Goal: Information Seeking & Learning: Check status

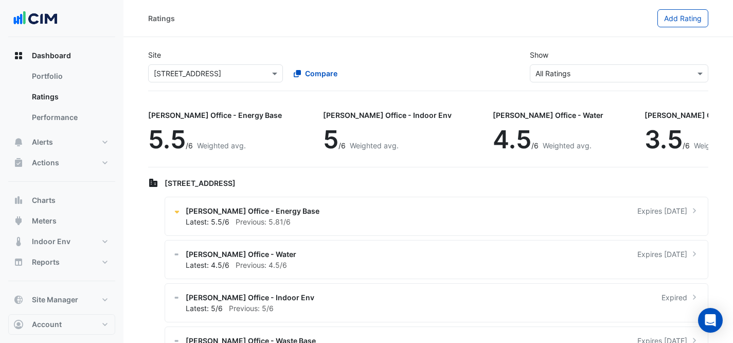
click at [222, 76] on input "text" at bounding box center [205, 73] width 103 height 11
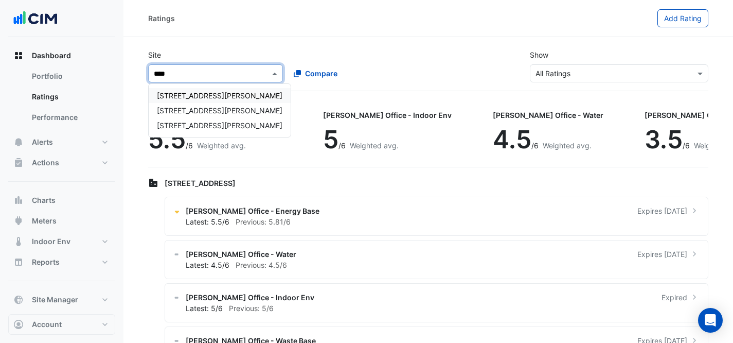
type input "*****"
click at [195, 95] on span "[STREET_ADDRESS][PERSON_NAME]" at bounding box center [220, 95] width 126 height 9
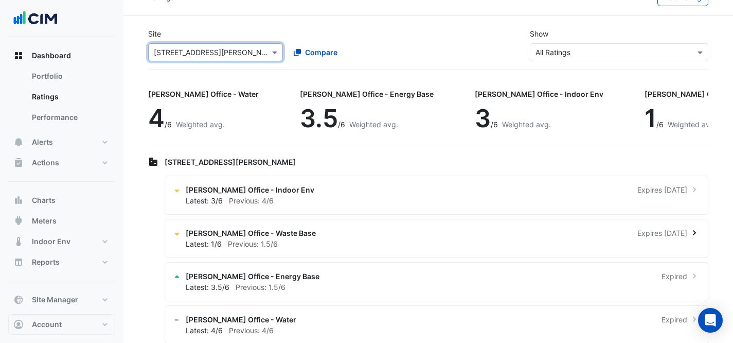
scroll to position [32, 0]
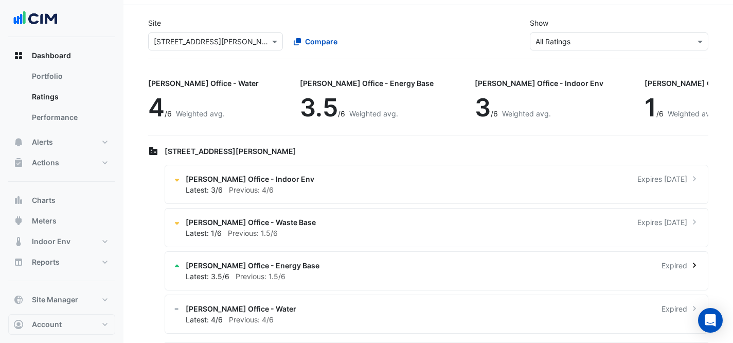
click at [374, 277] on div "Latest: 3.5/6 Previous: 1.5/6" at bounding box center [443, 276] width 514 height 11
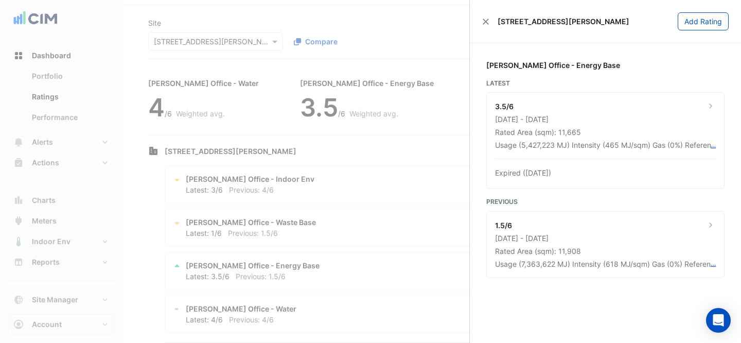
click at [389, 162] on ngb-offcanvas-backdrop at bounding box center [370, 171] width 741 height 343
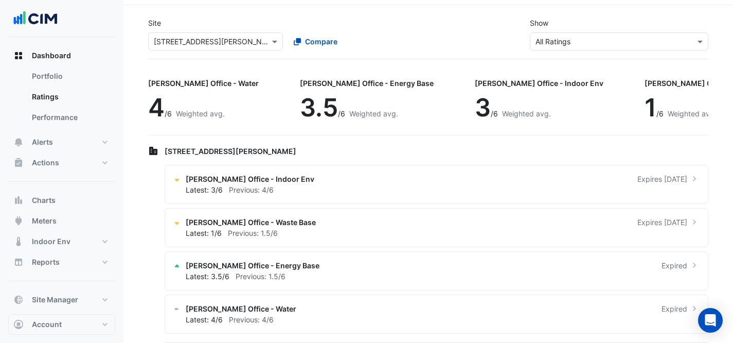
click at [203, 29] on div "× [STREET_ADDRESS][PERSON_NAME] Compare" at bounding box center [285, 39] width 278 height 22
click at [210, 42] on input "text" at bounding box center [205, 42] width 103 height 11
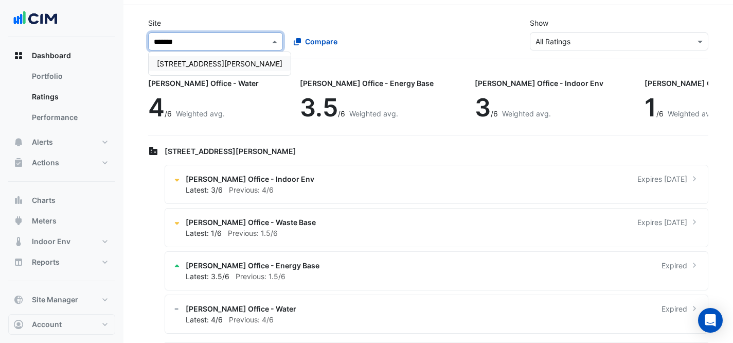
type input "********"
click at [201, 66] on span "[STREET_ADDRESS][PERSON_NAME]" at bounding box center [220, 63] width 126 height 9
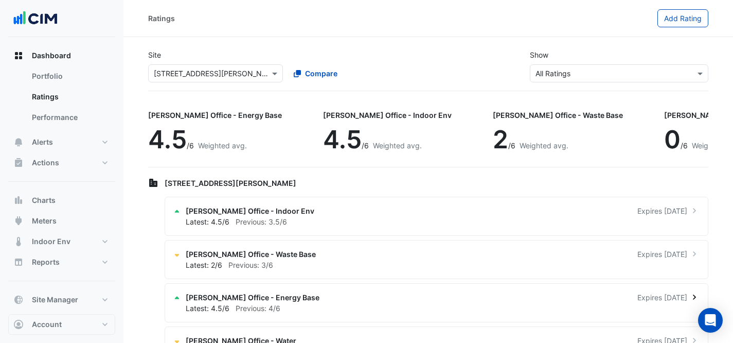
click at [335, 292] on div "[PERSON_NAME] Office - Energy Base Expires [DATE]" at bounding box center [443, 297] width 514 height 11
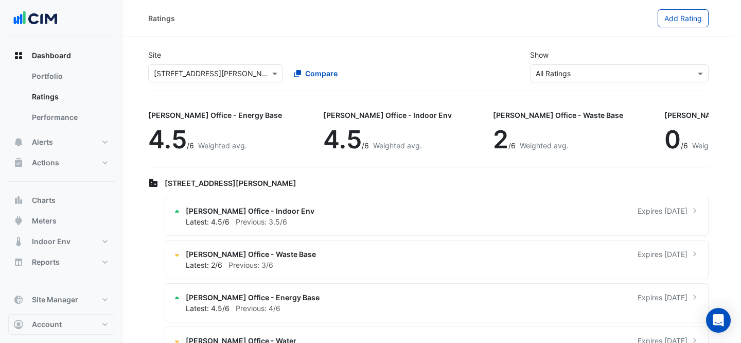
click at [204, 53] on ngb-offcanvas-backdrop at bounding box center [370, 171] width 741 height 343
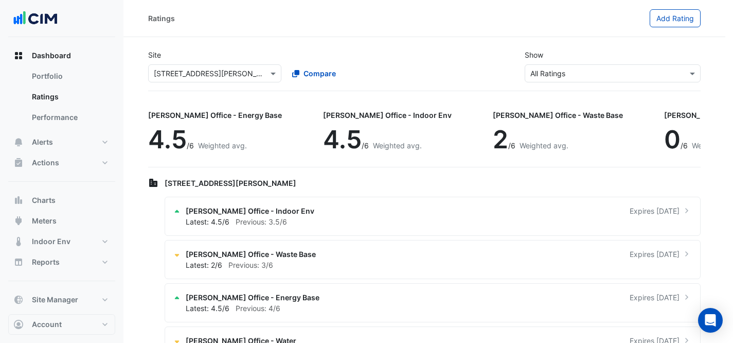
click at [207, 74] on input "text" at bounding box center [204, 73] width 101 height 11
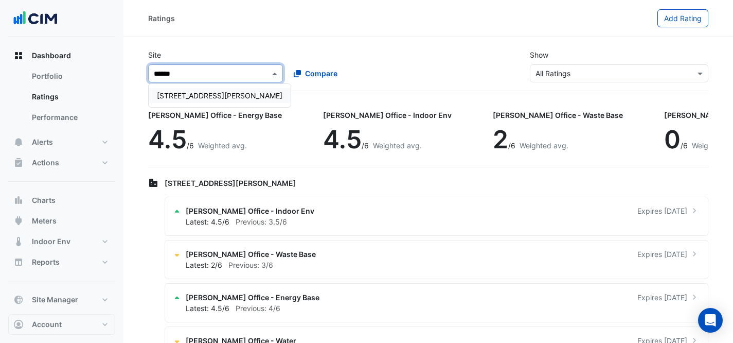
type input "*******"
click at [167, 95] on span "[STREET_ADDRESS][PERSON_NAME]" at bounding box center [220, 95] width 126 height 9
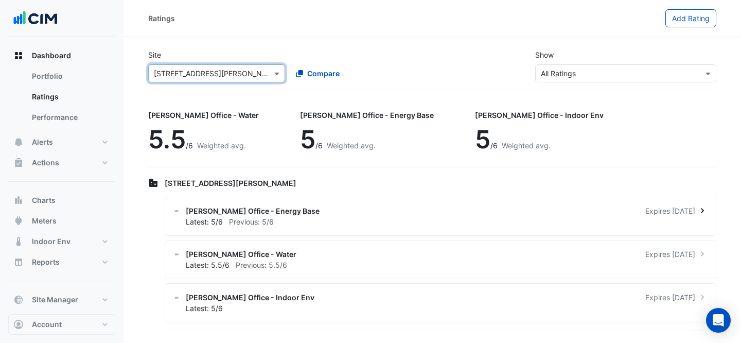
click at [327, 212] on div "[PERSON_NAME] Office - Energy Base Expires [DATE]" at bounding box center [447, 210] width 522 height 11
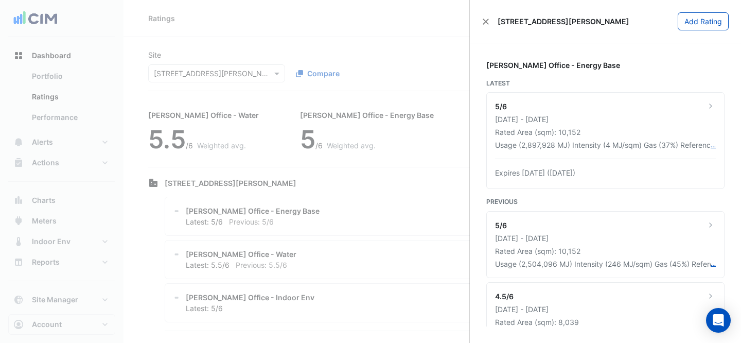
click at [260, 60] on ngb-offcanvas-backdrop at bounding box center [370, 171] width 741 height 343
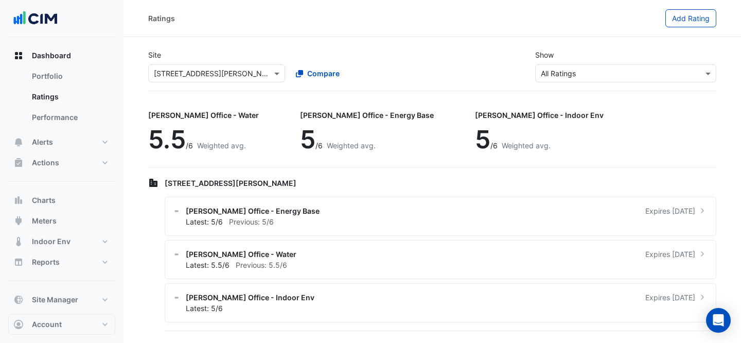
click at [209, 83] on div "Site × [STREET_ADDRESS][PERSON_NAME] Compare Show × All Ratings" at bounding box center [432, 65] width 580 height 49
click at [210, 74] on input "text" at bounding box center [206, 73] width 105 height 11
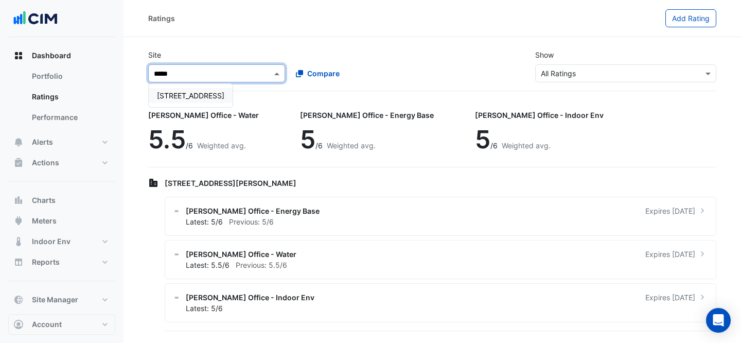
type input "******"
click at [200, 85] on div "[STREET_ADDRESS]" at bounding box center [191, 95] width 84 height 23
click at [203, 91] on span "[STREET_ADDRESS]" at bounding box center [190, 95] width 67 height 9
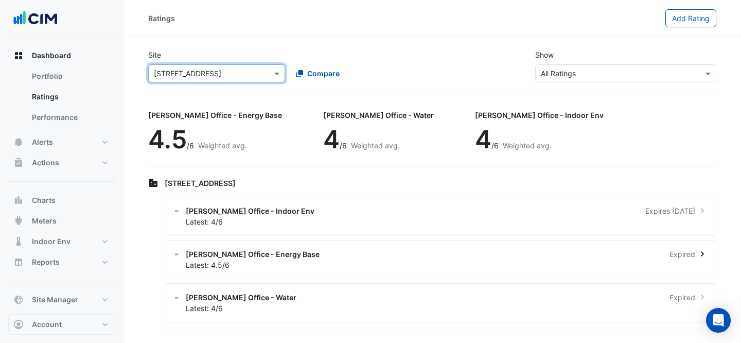
click at [450, 252] on div "[PERSON_NAME] Office - Energy Base Expired" at bounding box center [447, 253] width 522 height 11
click at [90, 51] on ngb-offcanvas-backdrop at bounding box center [370, 171] width 741 height 343
click at [210, 62] on div "× [STREET_ADDRESS] Compare" at bounding box center [287, 71] width 282 height 22
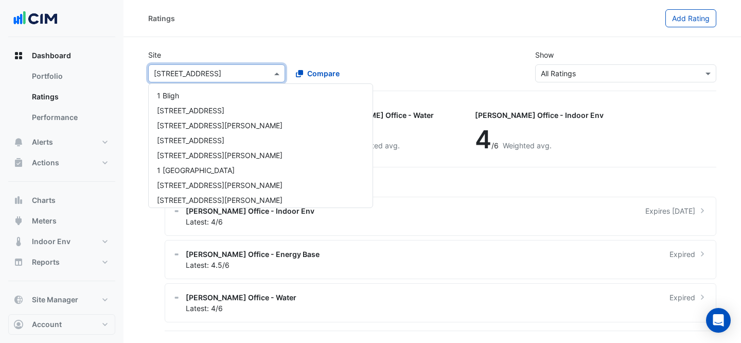
click at [218, 75] on input "text" at bounding box center [206, 73] width 105 height 11
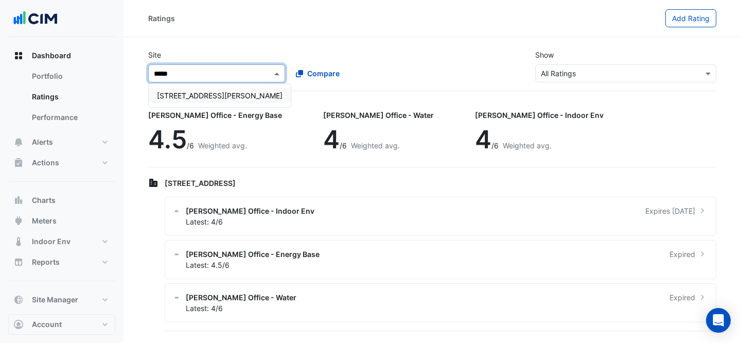
type input "******"
click at [185, 95] on span "[STREET_ADDRESS][PERSON_NAME]" at bounding box center [220, 95] width 126 height 9
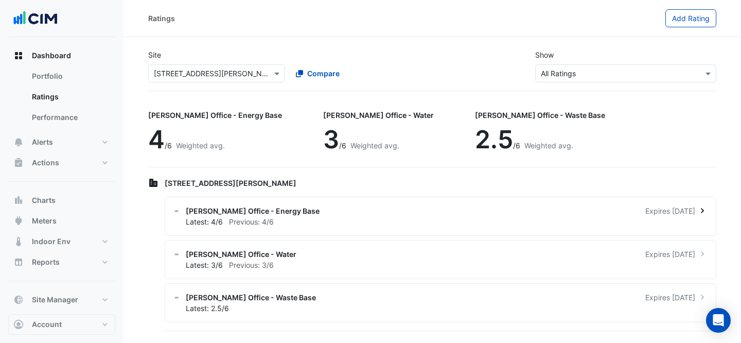
click at [311, 201] on div "[PERSON_NAME] Office - Energy Base Expires [DATE] Latest: 4/6 Previous: 4/6" at bounding box center [440, 216] width 551 height 39
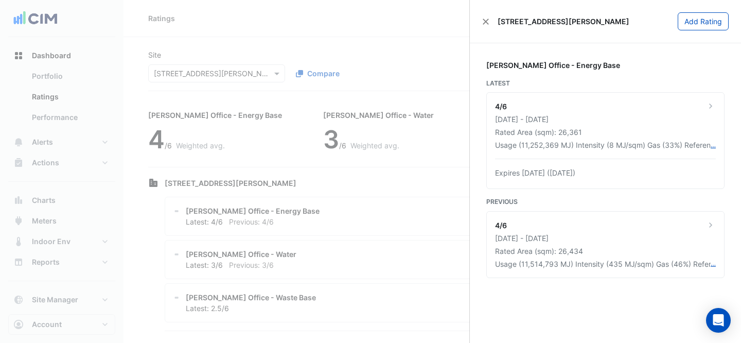
click at [226, 48] on ngb-offcanvas-backdrop at bounding box center [370, 171] width 741 height 343
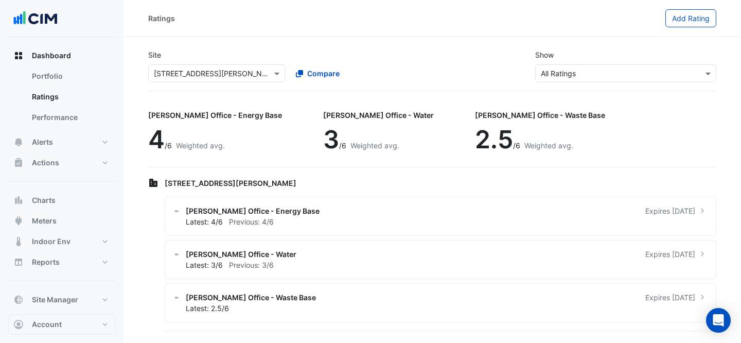
click at [212, 87] on div "Site × [STREET_ADDRESS][PERSON_NAME] Compare Show × All Ratings" at bounding box center [432, 65] width 580 height 49
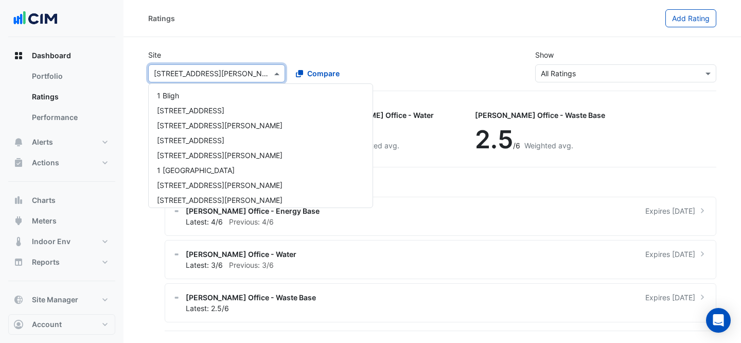
click at [209, 70] on input "text" at bounding box center [206, 73] width 105 height 11
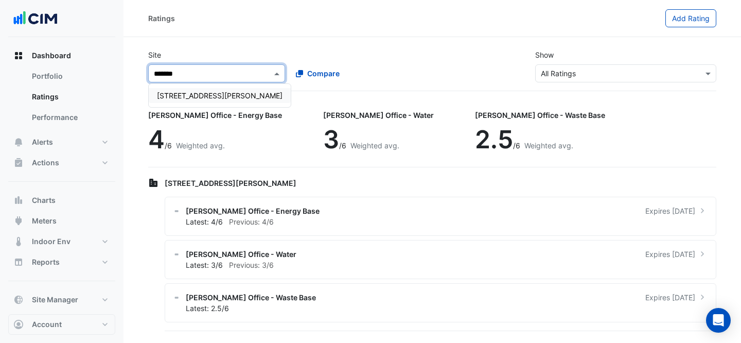
type input "********"
click at [210, 100] on div "[STREET_ADDRESS][PERSON_NAME]" at bounding box center [220, 95] width 142 height 15
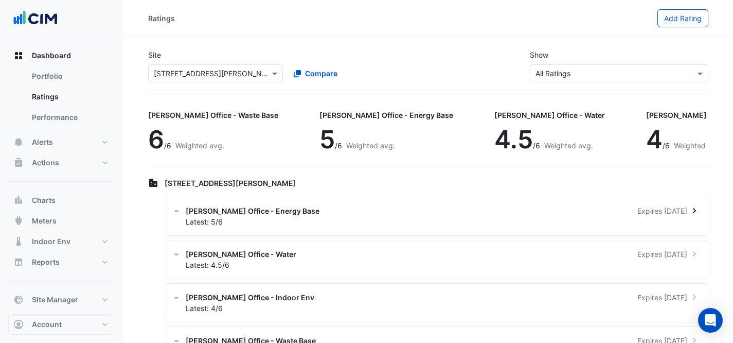
click at [332, 212] on div "[PERSON_NAME] Office - Energy Base Expires [DATE]" at bounding box center [443, 210] width 514 height 11
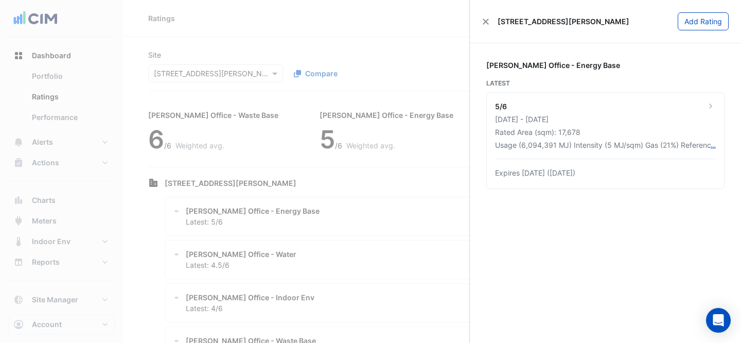
click at [200, 45] on ngb-offcanvas-backdrop at bounding box center [370, 171] width 741 height 343
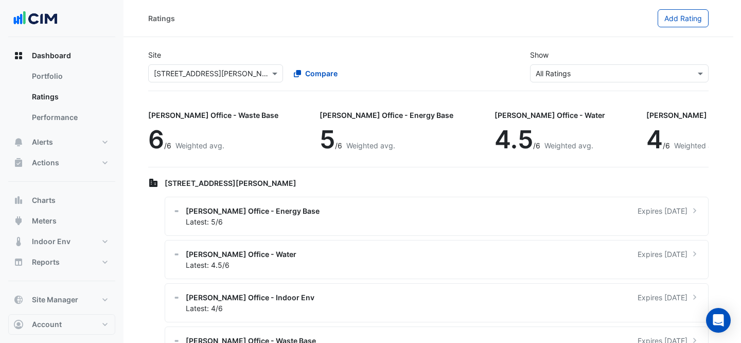
click at [215, 91] on app-ratings-page "Site × [STREET_ADDRESS][PERSON_NAME] Compare Show × All Ratings [PERSON_NAME] O…" at bounding box center [428, 208] width 560 height 335
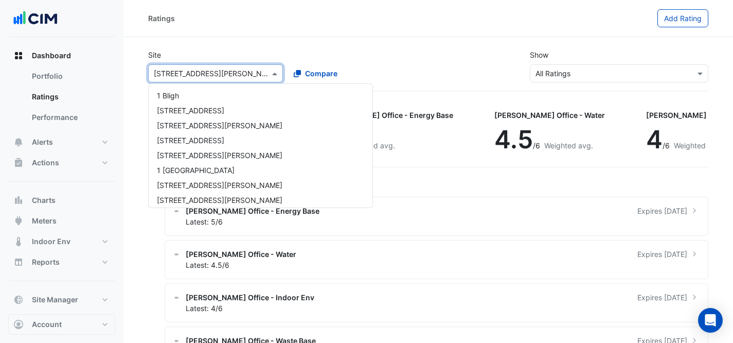
click at [210, 78] on div "× [STREET_ADDRESS][PERSON_NAME]" at bounding box center [212, 73] width 116 height 11
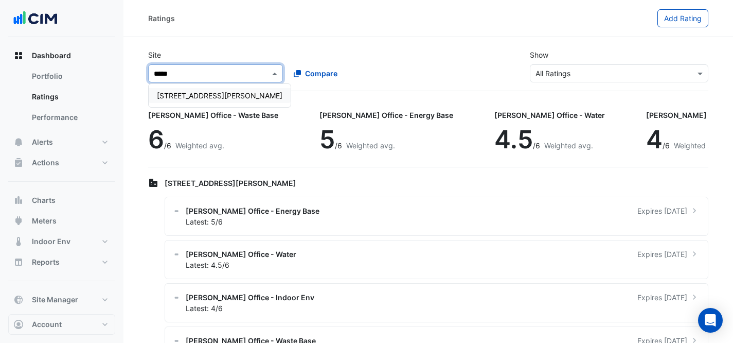
type input "******"
click at [180, 101] on div "[STREET_ADDRESS][PERSON_NAME]" at bounding box center [220, 95] width 142 height 15
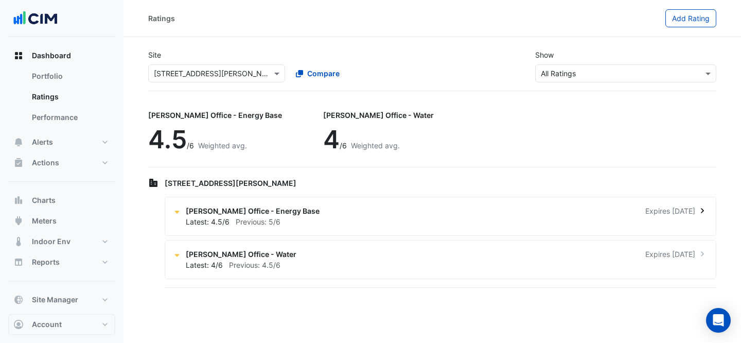
click at [338, 212] on div "[PERSON_NAME] Office - Energy Base Expires [DATE]" at bounding box center [447, 210] width 522 height 11
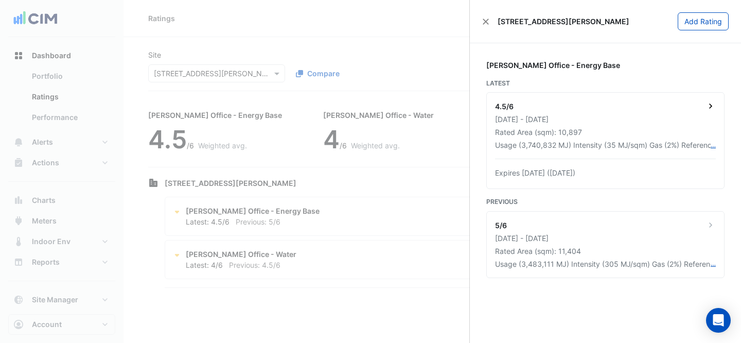
click at [575, 129] on div "Rated Area (sqm): 10,897" at bounding box center [605, 132] width 221 height 11
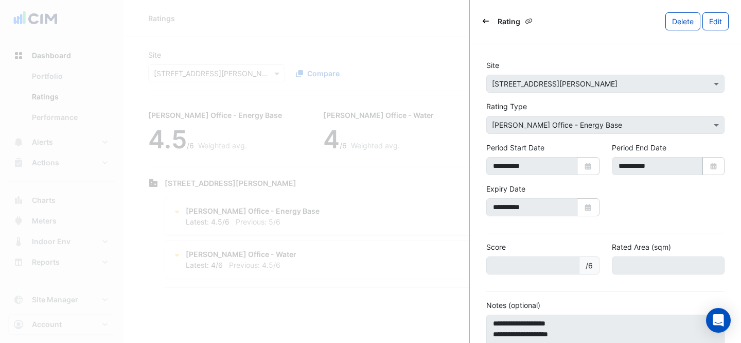
click at [371, 61] on ngb-offcanvas-backdrop at bounding box center [370, 171] width 741 height 343
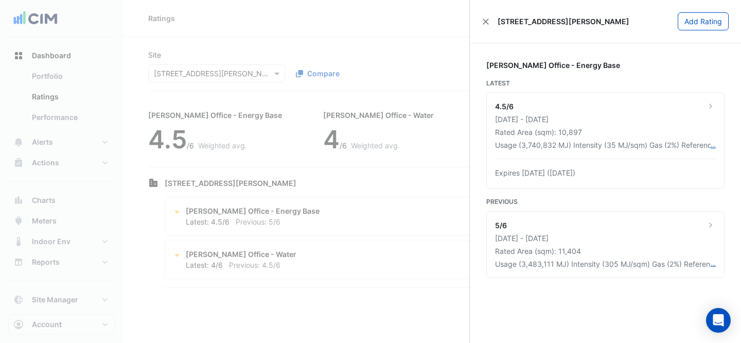
click at [257, 67] on ngb-offcanvas-backdrop at bounding box center [370, 171] width 741 height 343
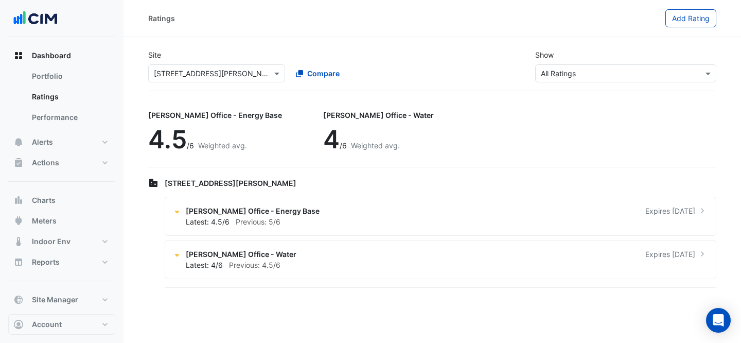
click at [228, 73] on input "text" at bounding box center [206, 73] width 105 height 11
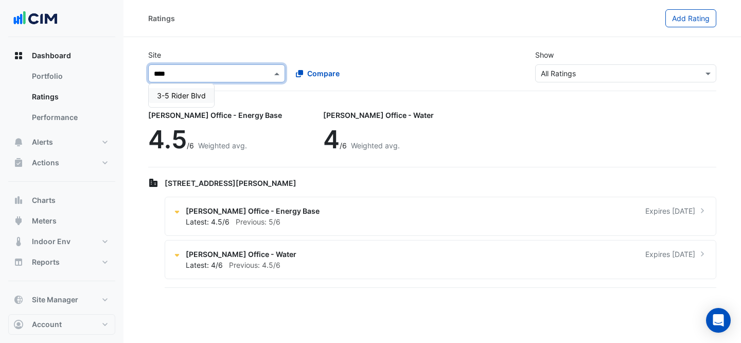
type input "*****"
click at [183, 96] on span "3-5 Rider Blvd" at bounding box center [181, 95] width 49 height 9
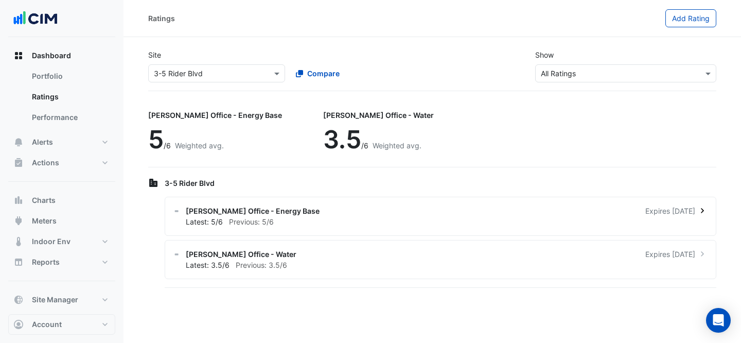
click at [409, 206] on div "[PERSON_NAME] Office - Energy Base Expires [DATE]" at bounding box center [447, 210] width 522 height 11
drag, startPoint x: 234, startPoint y: 70, endPoint x: 223, endPoint y: 74, distance: 12.0
click at [234, 70] on ngb-offcanvas-backdrop at bounding box center [370, 171] width 741 height 343
click at [213, 80] on div "× 3-5 Rider Blvd" at bounding box center [216, 73] width 137 height 18
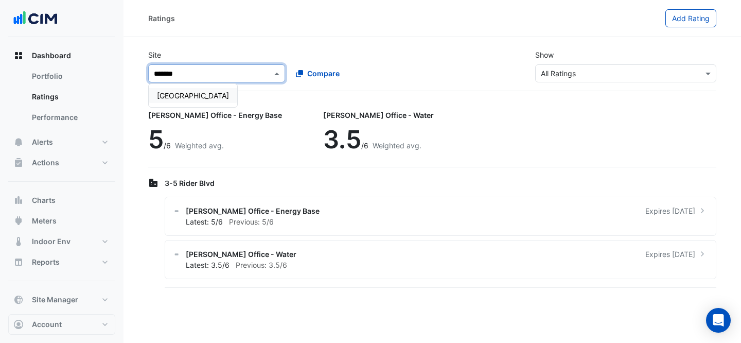
type input "********"
click at [228, 88] on div "[GEOGRAPHIC_DATA]" at bounding box center [193, 95] width 88 height 15
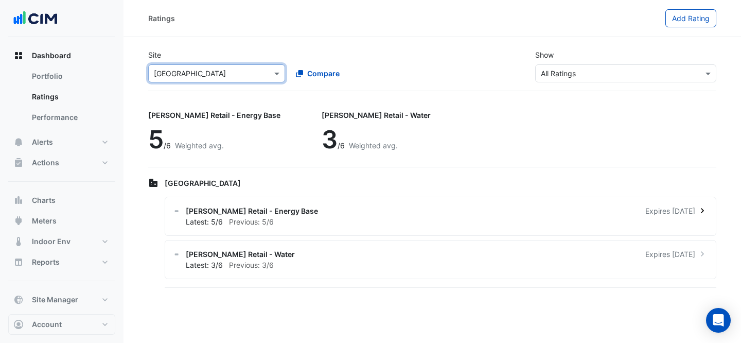
click at [314, 216] on div "Latest: 5/6 Previous: 5/6" at bounding box center [447, 221] width 522 height 11
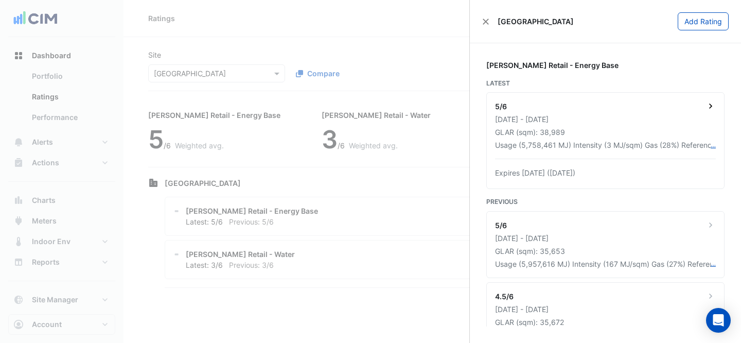
click at [645, 115] on div "[DATE] - [DATE]" at bounding box center [605, 119] width 221 height 11
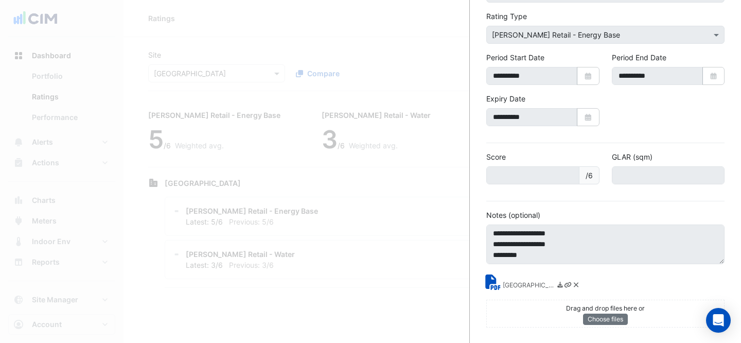
scroll to position [91, 0]
click at [513, 285] on small "[GEOGRAPHIC_DATA] - [PERSON_NAME] Energy Rating Report.pdf" at bounding box center [528, 285] width 51 height 11
click at [250, 76] on ngb-offcanvas-backdrop at bounding box center [370, 171] width 741 height 343
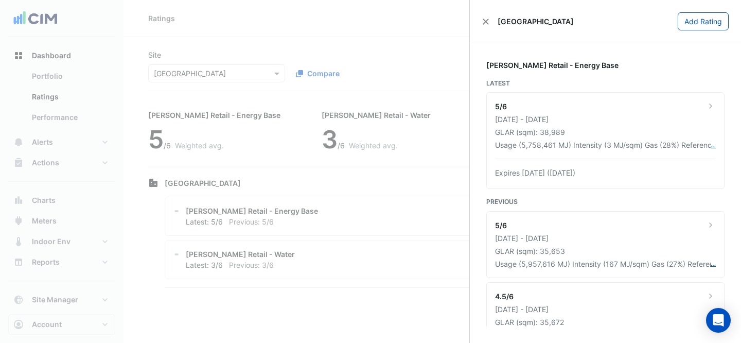
click at [248, 74] on ngb-offcanvas-backdrop at bounding box center [370, 171] width 741 height 343
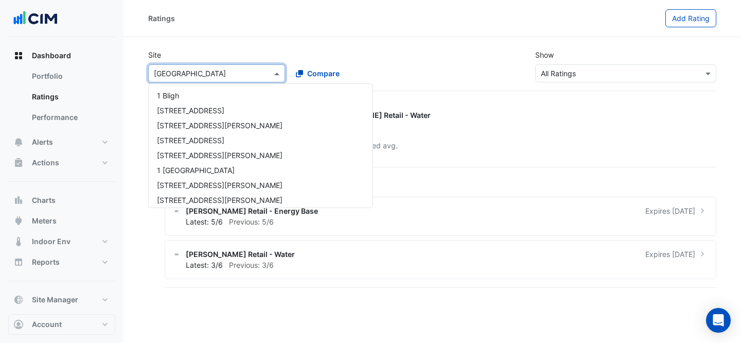
click at [248, 74] on input "text" at bounding box center [206, 73] width 105 height 11
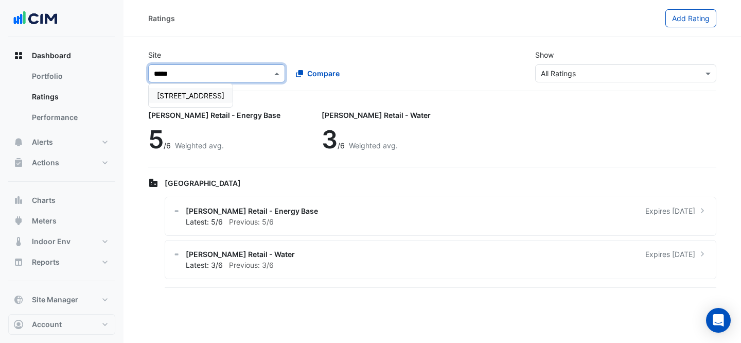
type input "******"
click at [171, 104] on div "[STREET_ADDRESS]" at bounding box center [191, 95] width 84 height 23
click at [173, 98] on span "[STREET_ADDRESS]" at bounding box center [190, 95] width 67 height 9
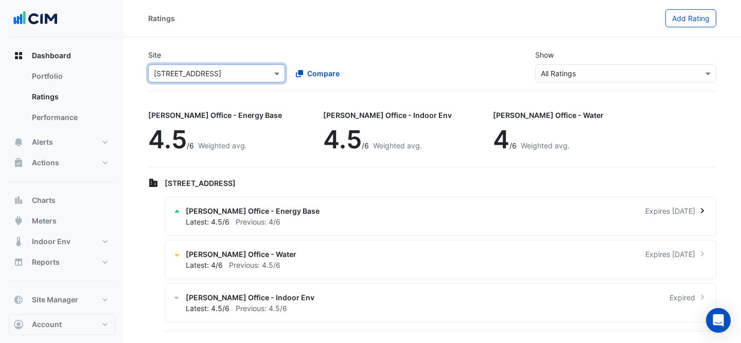
click at [408, 211] on div "[PERSON_NAME] Office - Energy Base Expires [DATE]" at bounding box center [447, 210] width 522 height 11
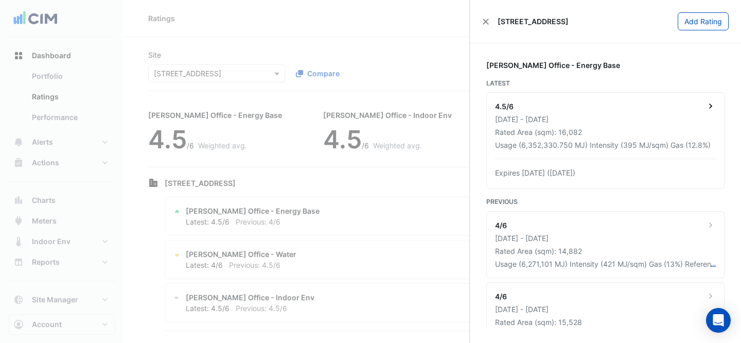
click at [654, 113] on div "4.5/6" at bounding box center [605, 107] width 221 height 13
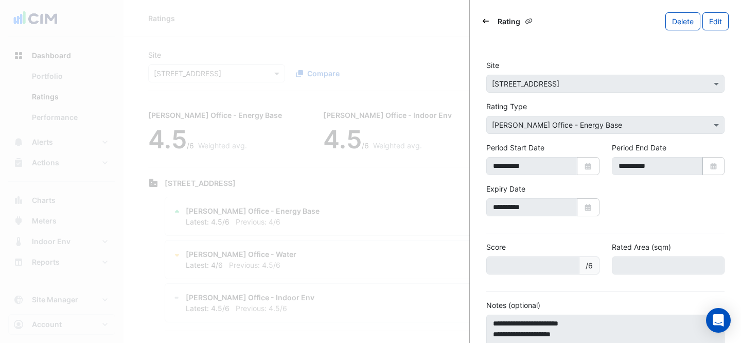
click at [210, 60] on ngb-offcanvas-backdrop at bounding box center [370, 171] width 741 height 343
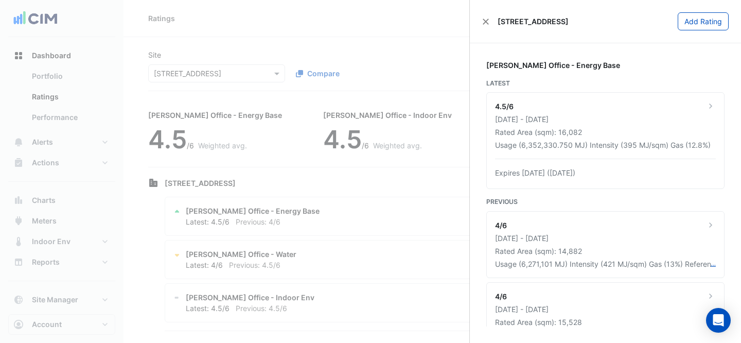
click at [213, 73] on ngb-offcanvas-backdrop at bounding box center [370, 171] width 741 height 343
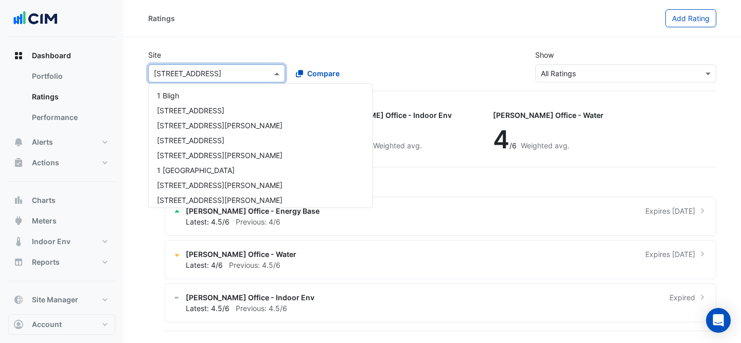
click at [213, 73] on input "text" at bounding box center [206, 73] width 105 height 11
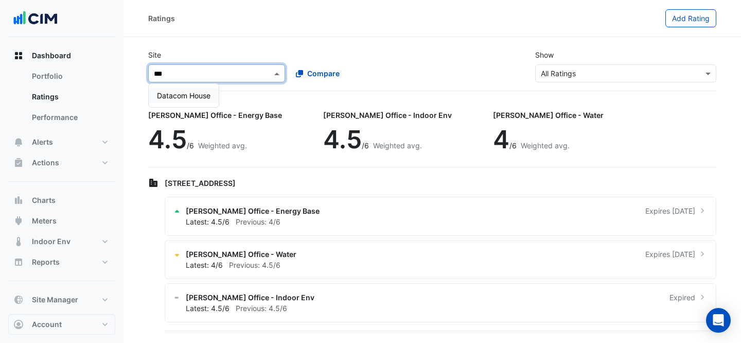
type input "****"
click at [185, 85] on div "Datacom House" at bounding box center [184, 95] width 70 height 23
click at [193, 96] on span "Datacom House" at bounding box center [183, 95] width 53 height 9
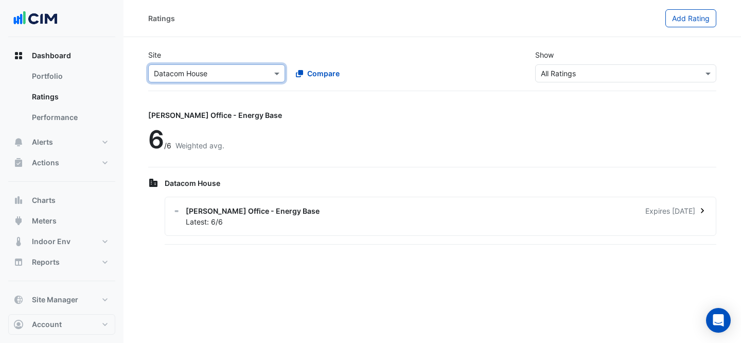
click at [375, 210] on div "[PERSON_NAME] Office - Energy Base Expires [DATE]" at bounding box center [447, 210] width 522 height 11
click at [356, 50] on ngb-offcanvas-backdrop at bounding box center [370, 171] width 741 height 343
click at [173, 58] on div "Site × Datacom House Compare" at bounding box center [287, 65] width 290 height 33
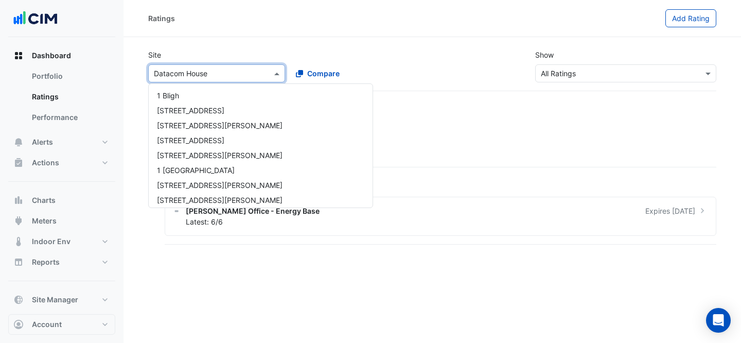
click at [185, 70] on input "text" at bounding box center [206, 73] width 105 height 11
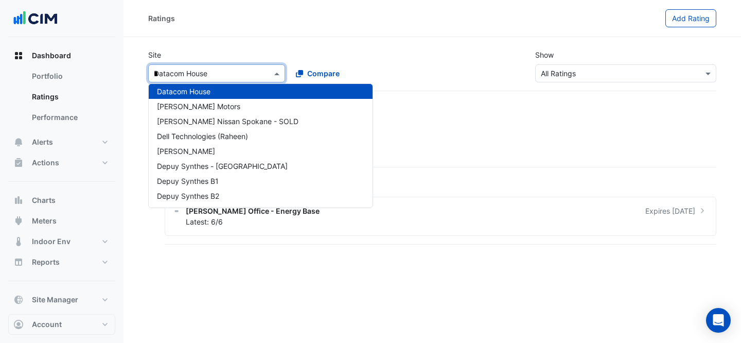
scroll to position [273, 0]
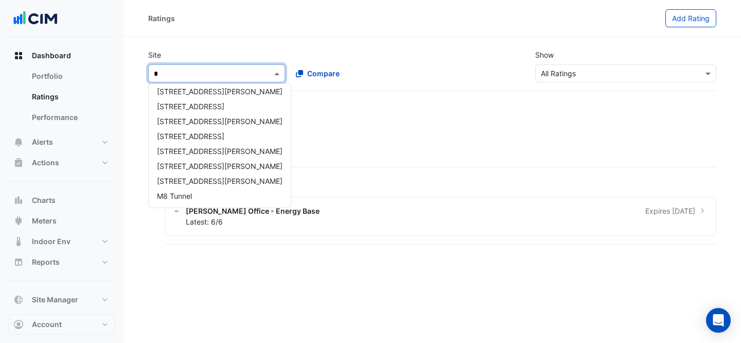
type input "**"
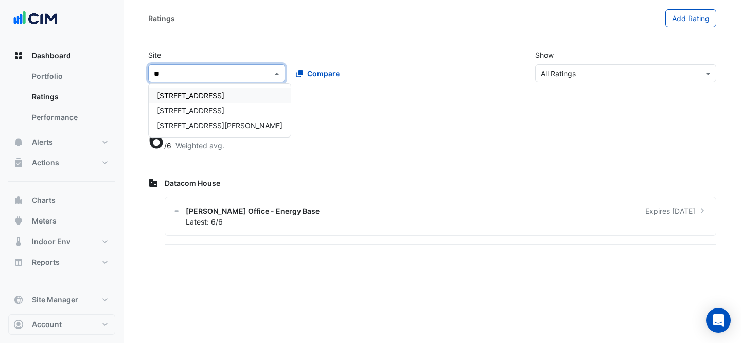
scroll to position [0, 0]
click at [218, 111] on div "[STREET_ADDRESS]" at bounding box center [220, 110] width 142 height 15
